Goal: Information Seeking & Learning: Learn about a topic

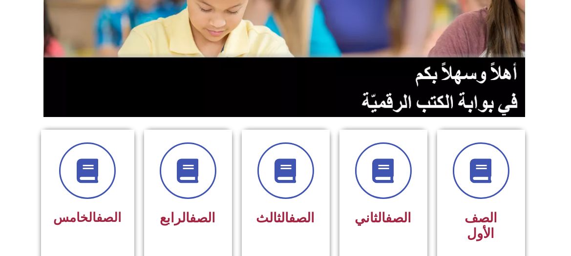
scroll to position [195, 0]
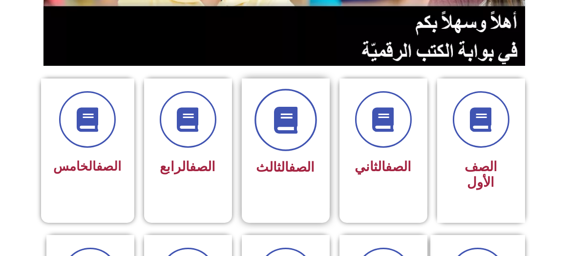
click at [277, 123] on icon at bounding box center [285, 120] width 27 height 27
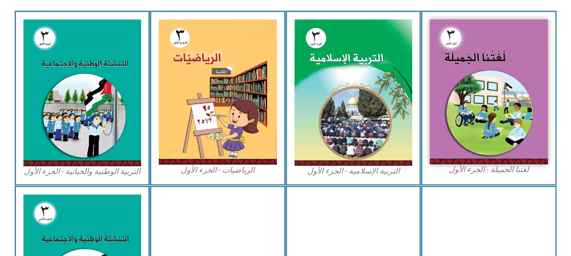
scroll to position [302, 0]
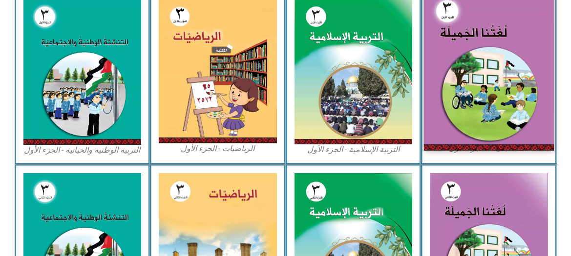
click at [481, 82] on img at bounding box center [489, 71] width 130 height 160
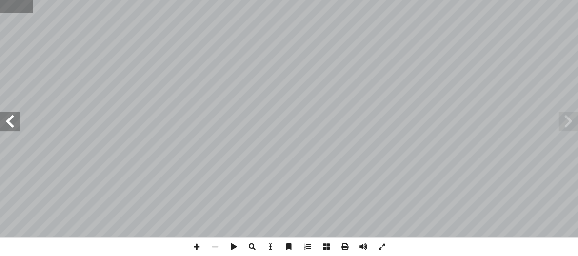
click at [15, 5] on input "text" at bounding box center [16, 6] width 33 height 13
type input "**"
click at [12, 117] on span at bounding box center [10, 122] width 20 height 20
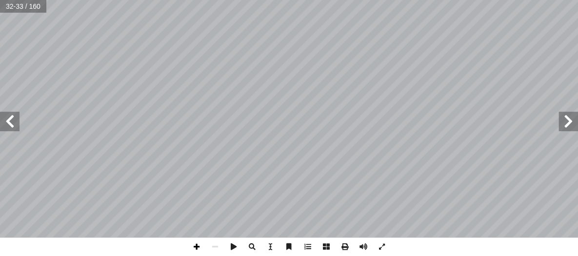
click at [195, 246] on span at bounding box center [196, 247] width 19 height 19
click at [570, 124] on span at bounding box center [569, 122] width 20 height 20
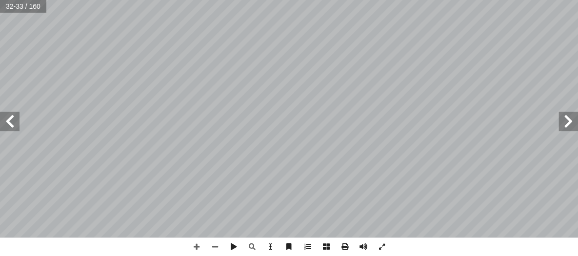
click at [570, 124] on span at bounding box center [569, 122] width 20 height 20
click at [8, 122] on span at bounding box center [10, 122] width 20 height 20
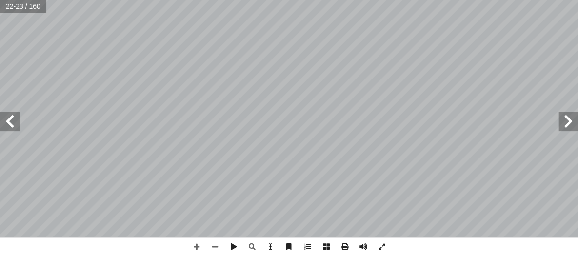
click at [8, 122] on span at bounding box center [10, 122] width 20 height 20
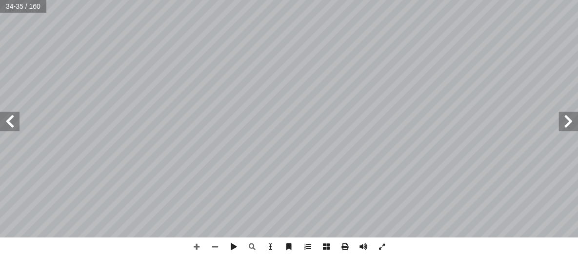
click at [566, 118] on span at bounding box center [569, 122] width 20 height 20
click at [8, 120] on span at bounding box center [10, 122] width 20 height 20
